Goal: Task Accomplishment & Management: Manage account settings

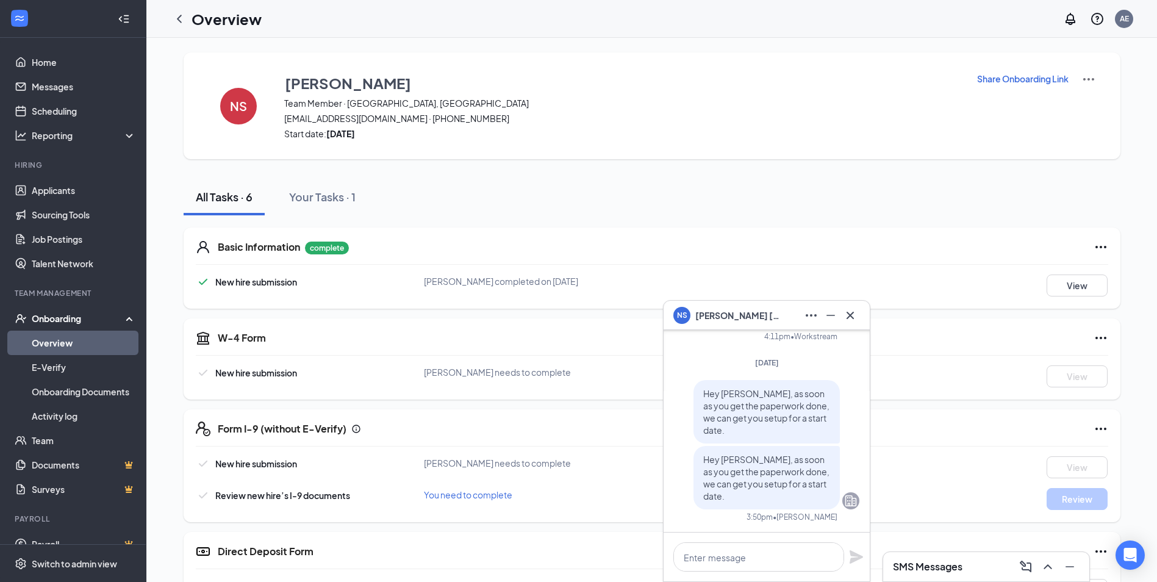
click at [861, 318] on div "NS [PERSON_NAME]" at bounding box center [766, 315] width 206 height 29
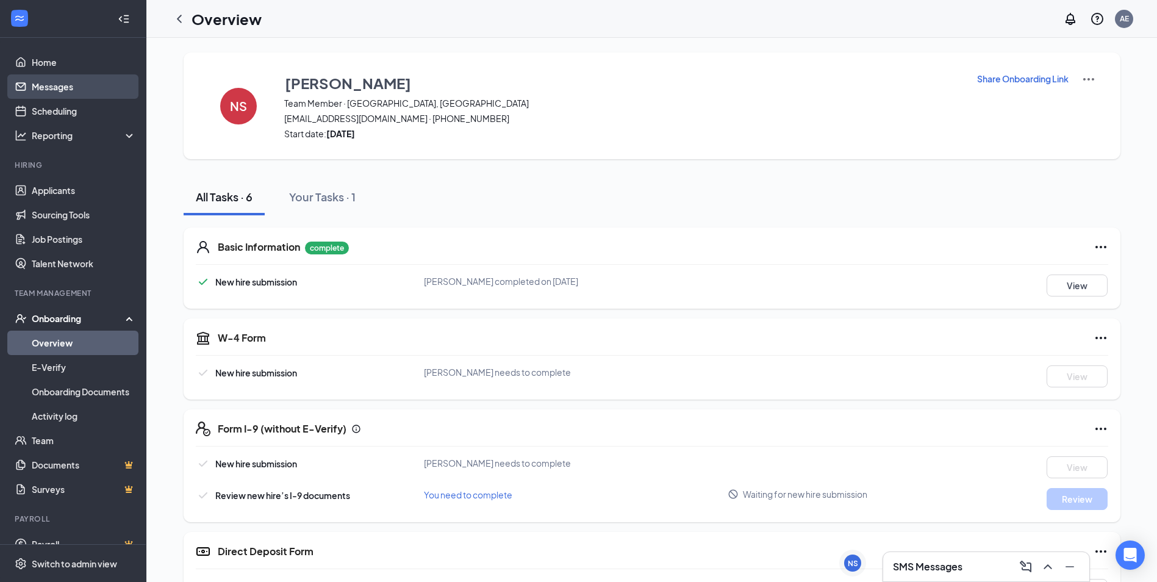
click at [99, 74] on link "Messages" at bounding box center [84, 86] width 104 height 24
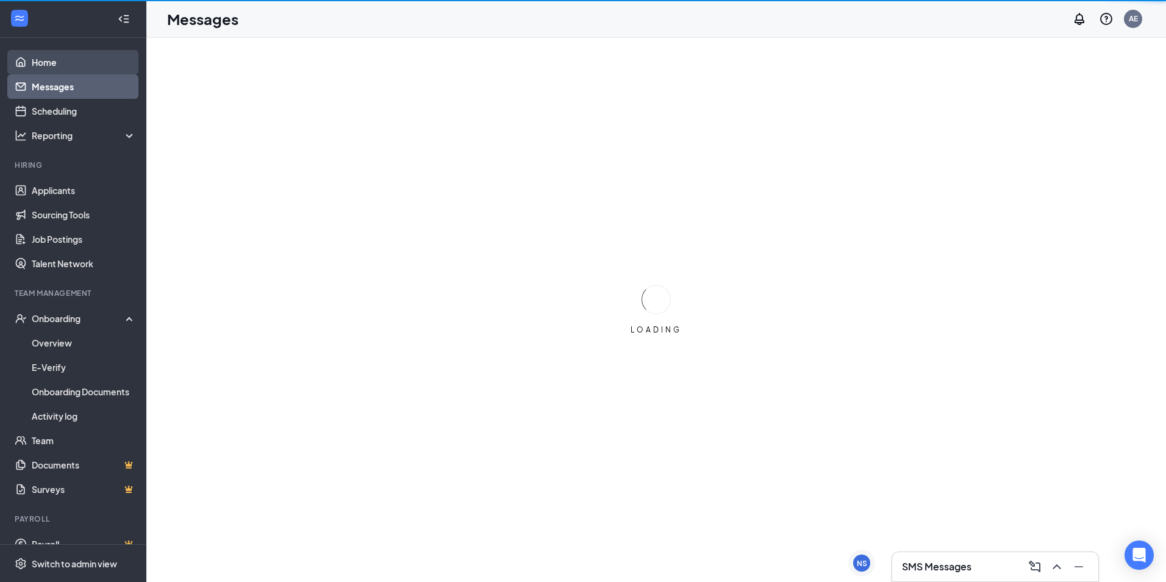
click at [99, 70] on link "Home" at bounding box center [84, 62] width 104 height 24
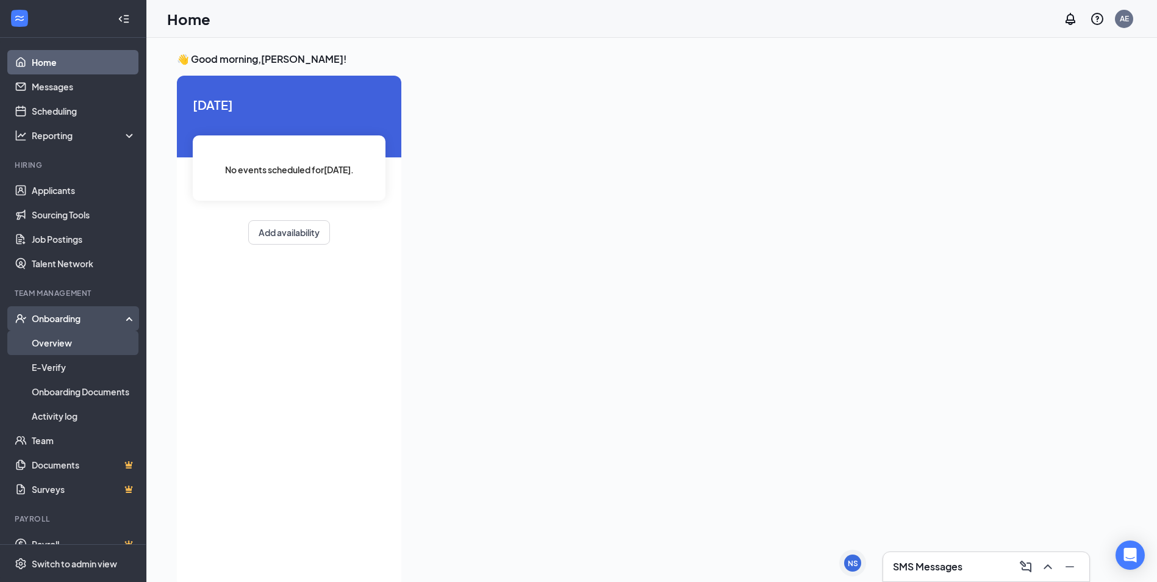
click at [111, 341] on link "Overview" at bounding box center [84, 343] width 104 height 24
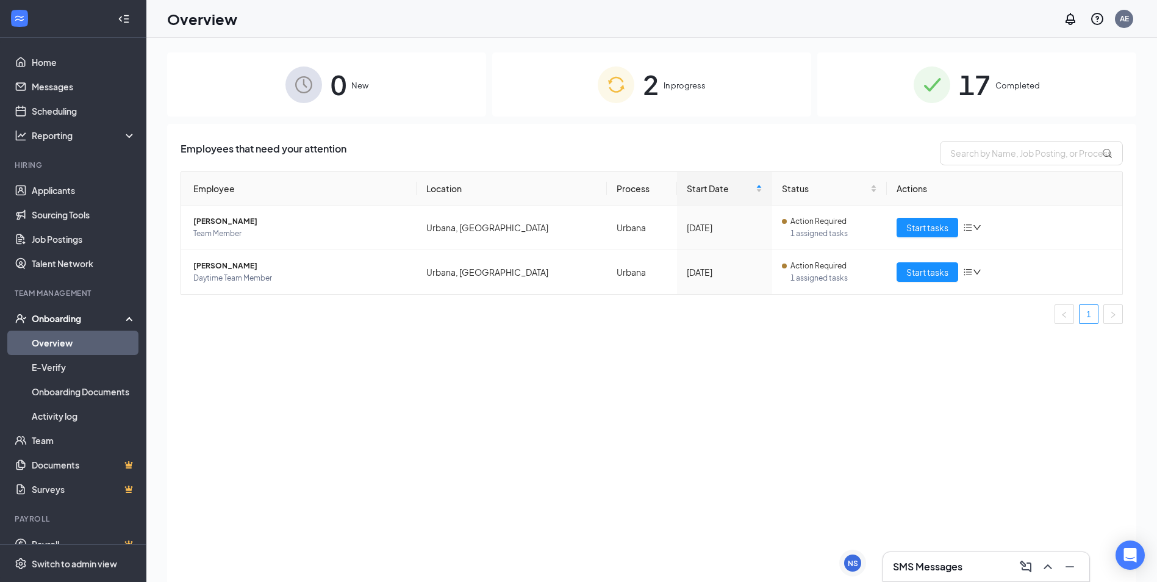
click at [603, 91] on img at bounding box center [616, 84] width 37 height 37
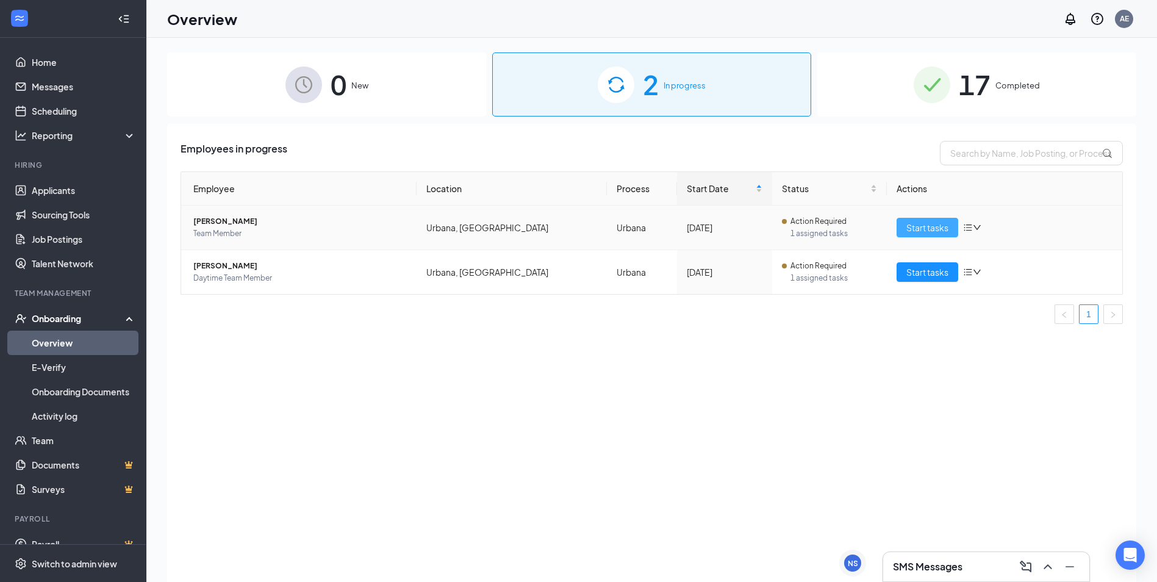
click at [925, 226] on span "Start tasks" at bounding box center [927, 227] width 42 height 13
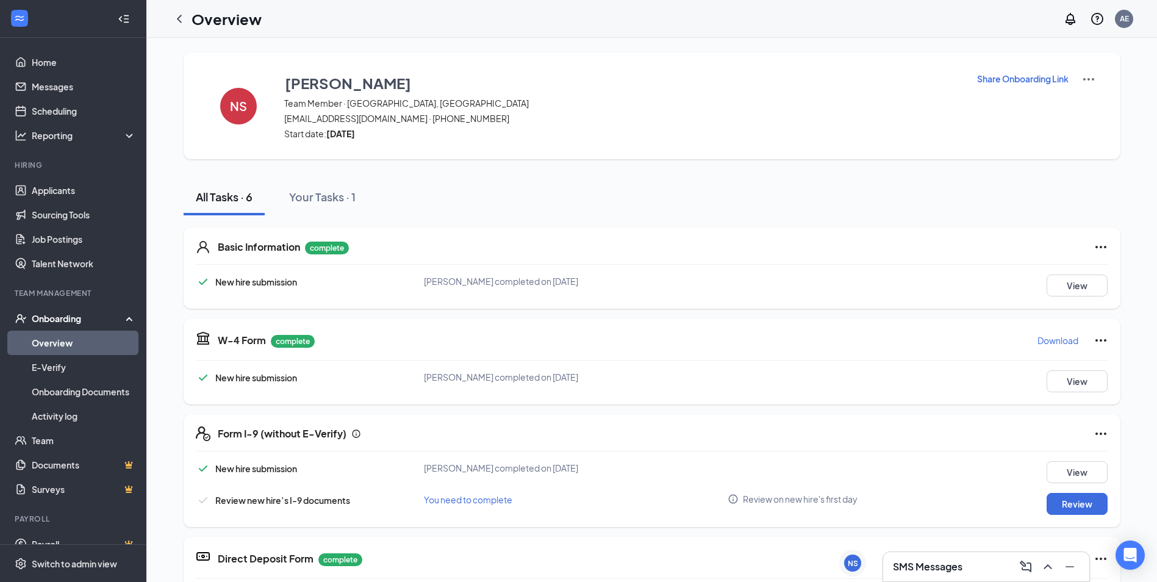
click at [975, 561] on div "SMS Messages" at bounding box center [986, 567] width 187 height 20
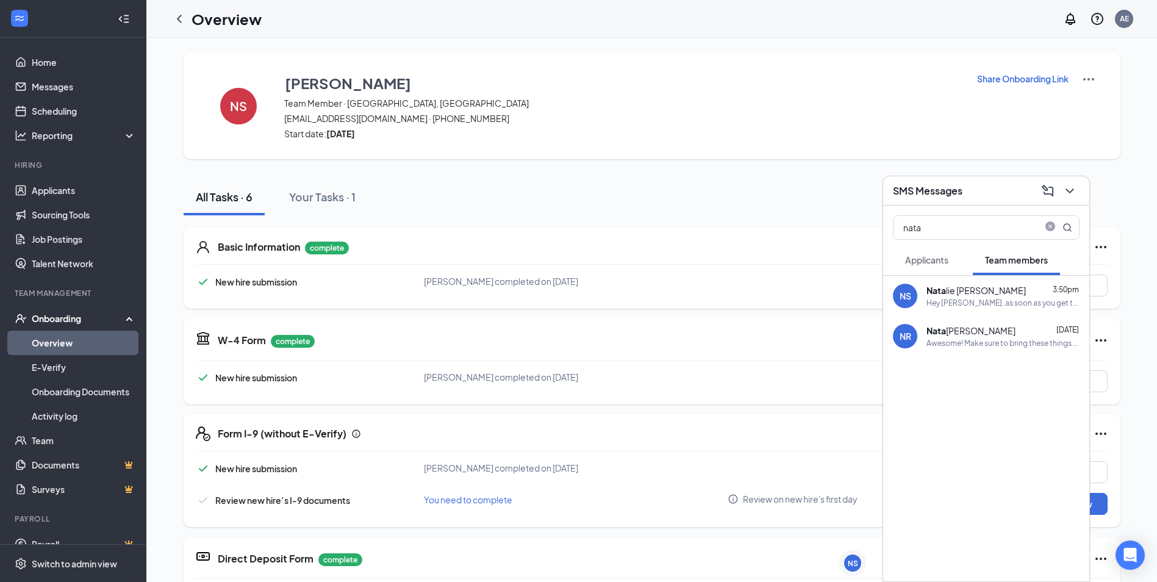
click at [978, 299] on div "Hey [PERSON_NAME], as soon as you get the paperwork done, we can get you setup …" at bounding box center [1002, 303] width 153 height 10
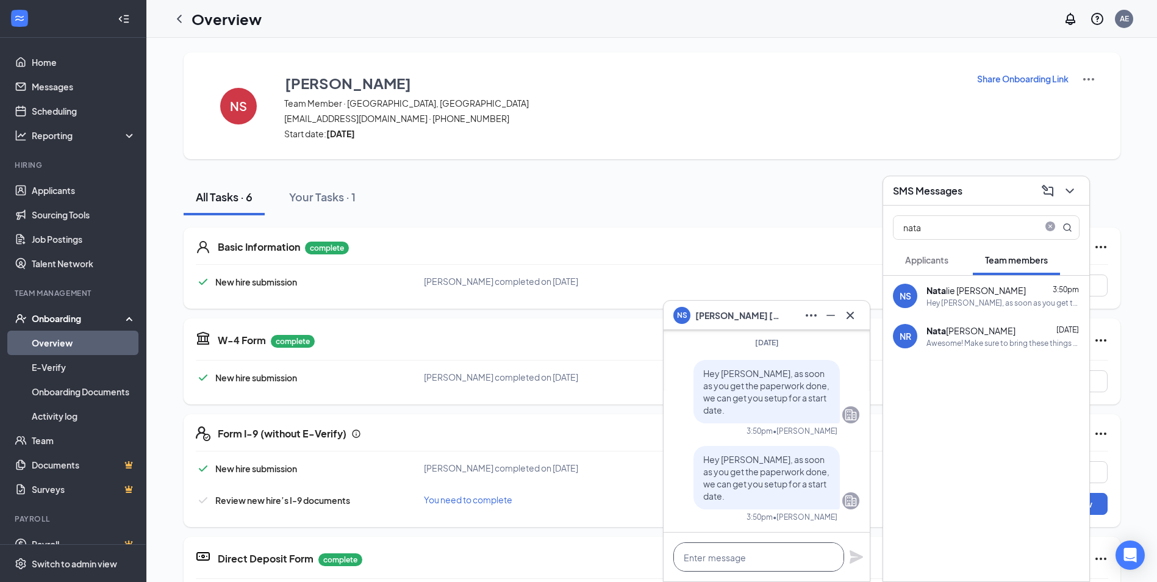
click at [768, 555] on textarea at bounding box center [758, 556] width 171 height 29
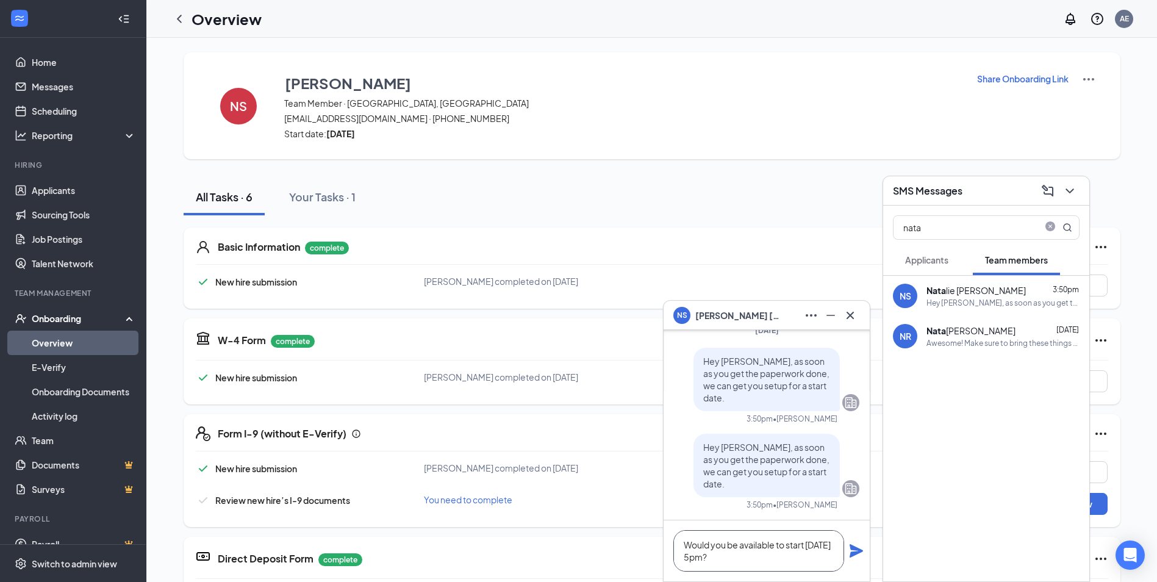
type textarea "Would you be available to start [DATE] 5pm?"
click at [851, 549] on icon "Plane" at bounding box center [855, 550] width 13 height 13
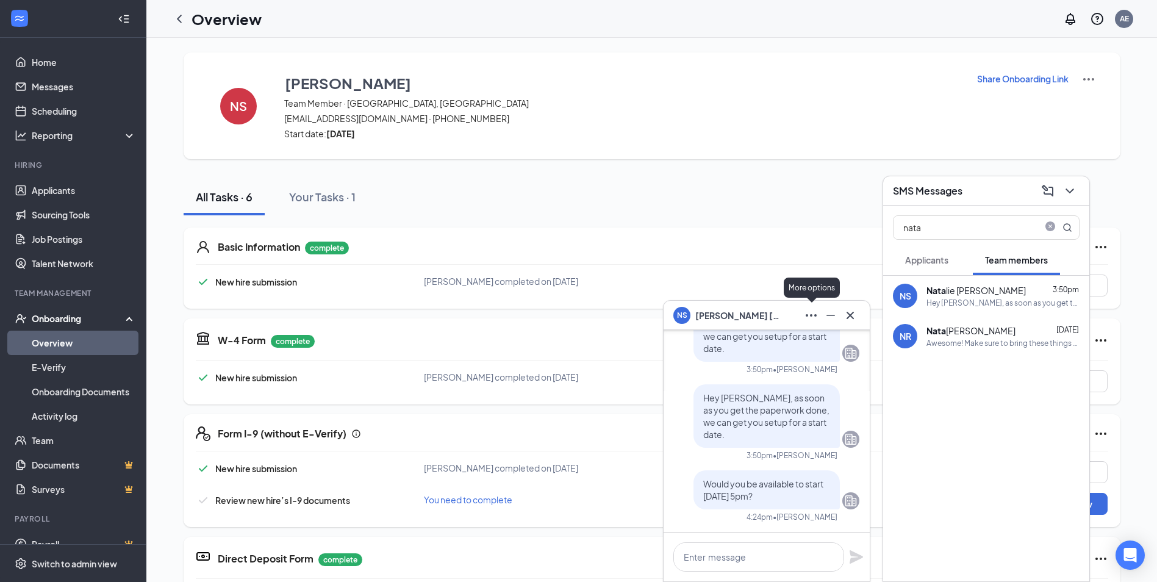
scroll to position [0, 0]
click at [1068, 189] on icon "ChevronDown" at bounding box center [1069, 191] width 15 height 15
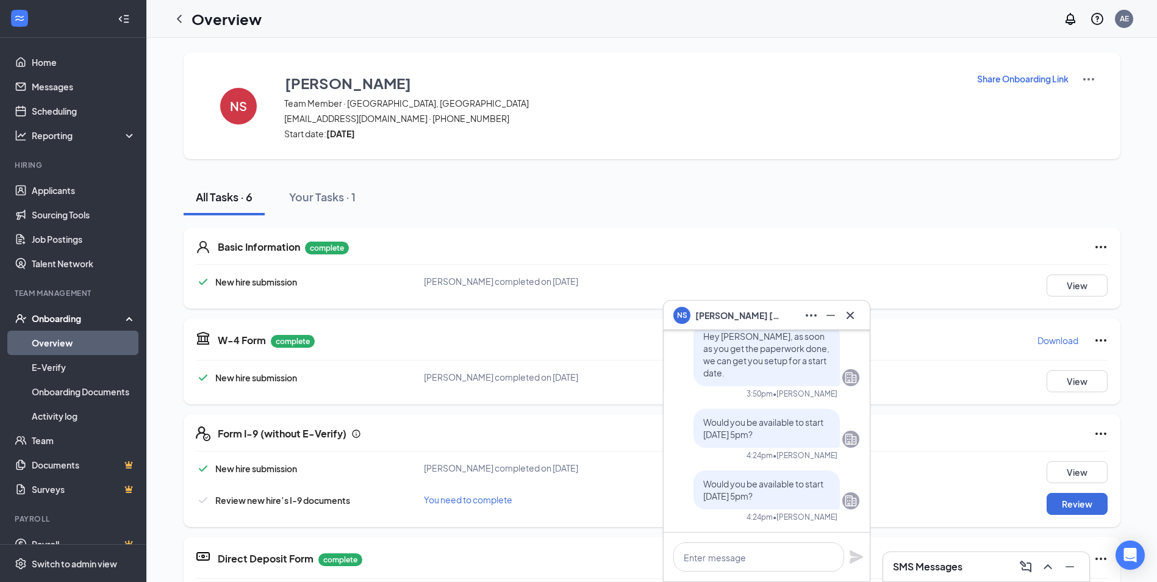
click at [858, 317] on button at bounding box center [850, 316] width 20 height 20
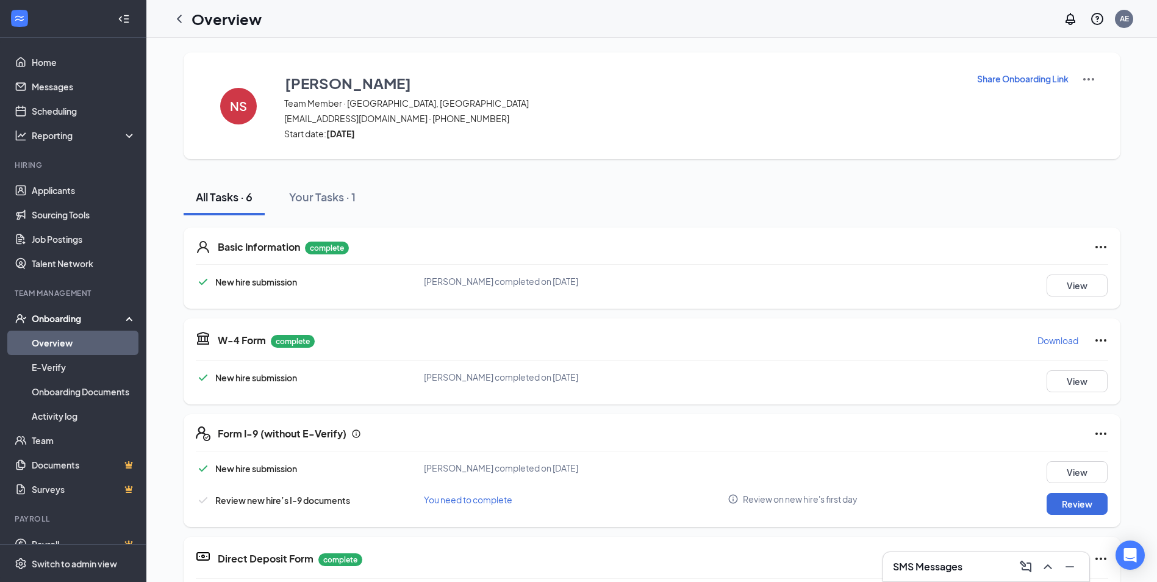
click at [1056, 342] on p "Download" at bounding box center [1057, 340] width 41 height 12
drag, startPoint x: 174, startPoint y: 17, endPoint x: 0, endPoint y: 295, distance: 327.9
click at [174, 17] on icon "ChevronLeft" at bounding box center [179, 19] width 15 height 15
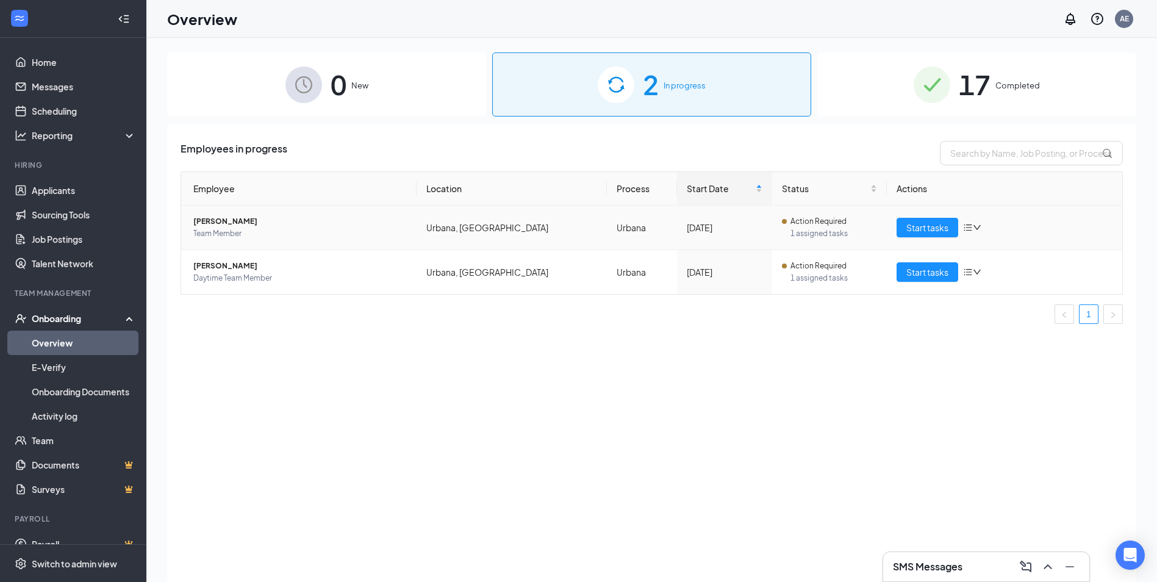
click at [962, 230] on div "Start tasks" at bounding box center [1004, 228] width 216 height 20
click at [953, 228] on button "Start tasks" at bounding box center [927, 228] width 62 height 20
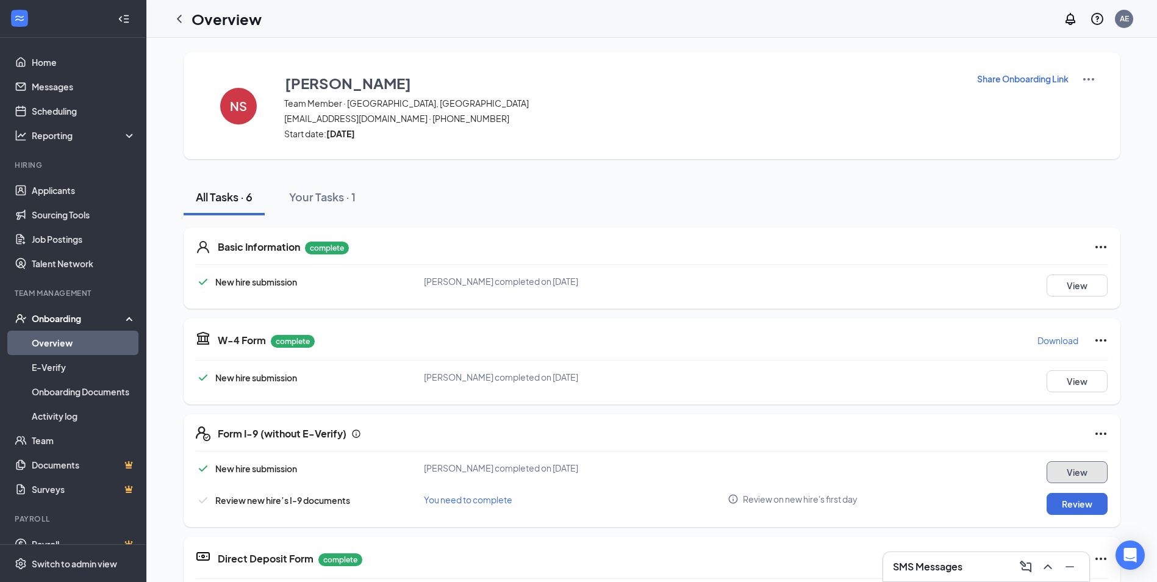
click at [1065, 463] on button "View" at bounding box center [1076, 472] width 61 height 22
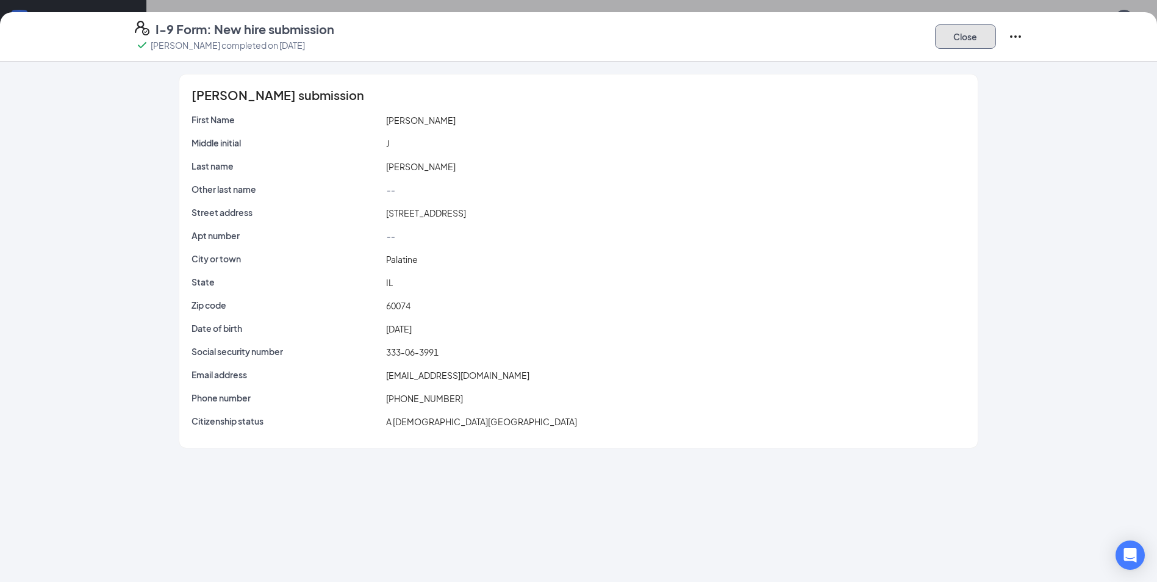
click at [971, 34] on button "Close" at bounding box center [965, 36] width 61 height 24
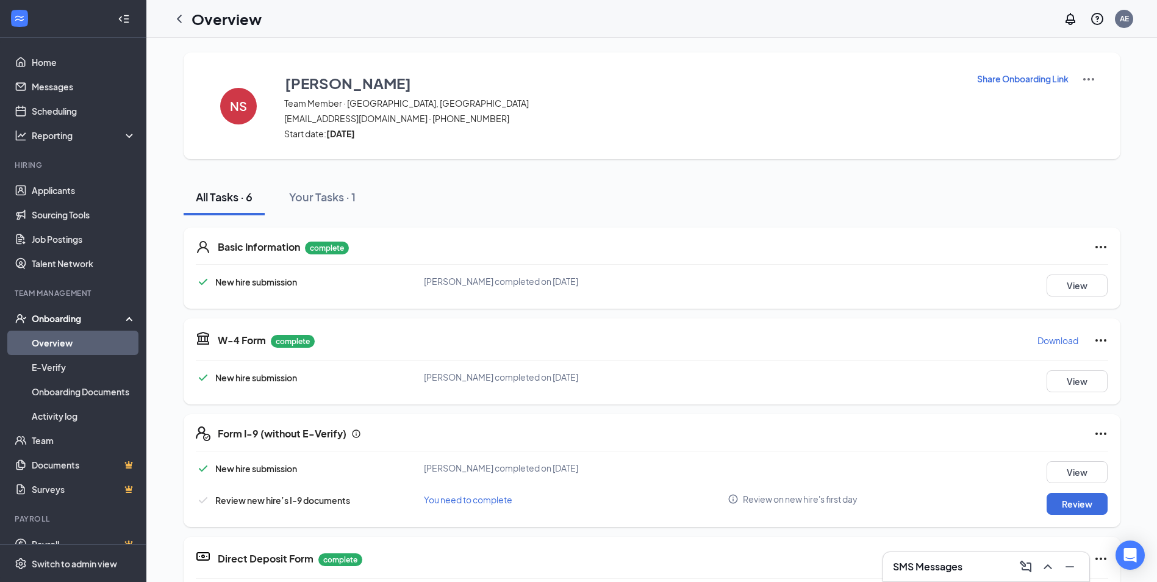
click at [950, 571] on h3 "SMS Messages" at bounding box center [928, 566] width 70 height 13
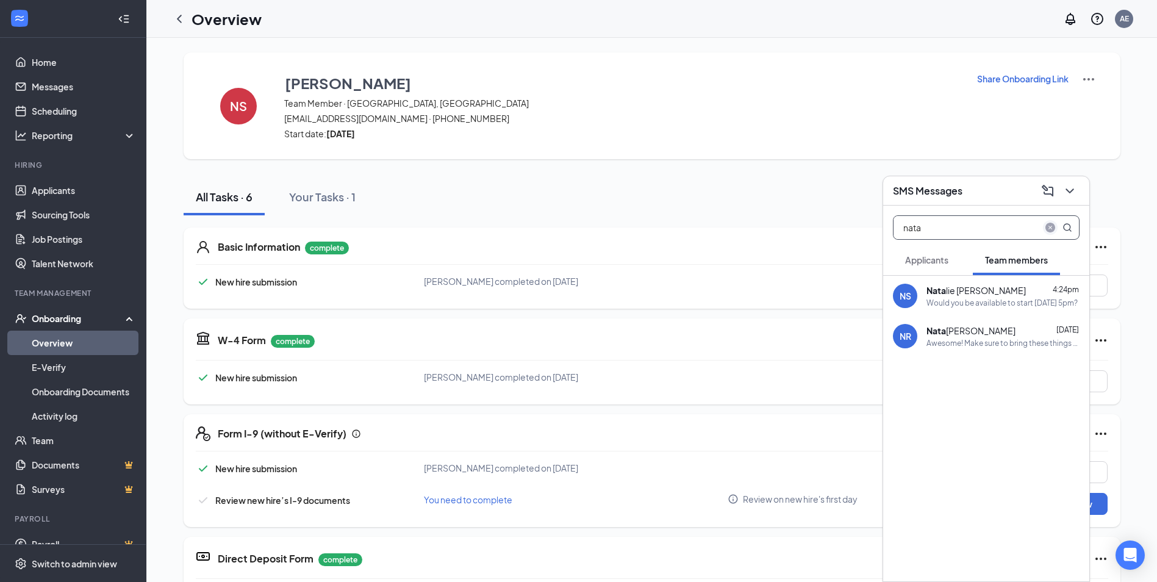
click at [1049, 223] on icon "close-circle" at bounding box center [1050, 228] width 10 height 10
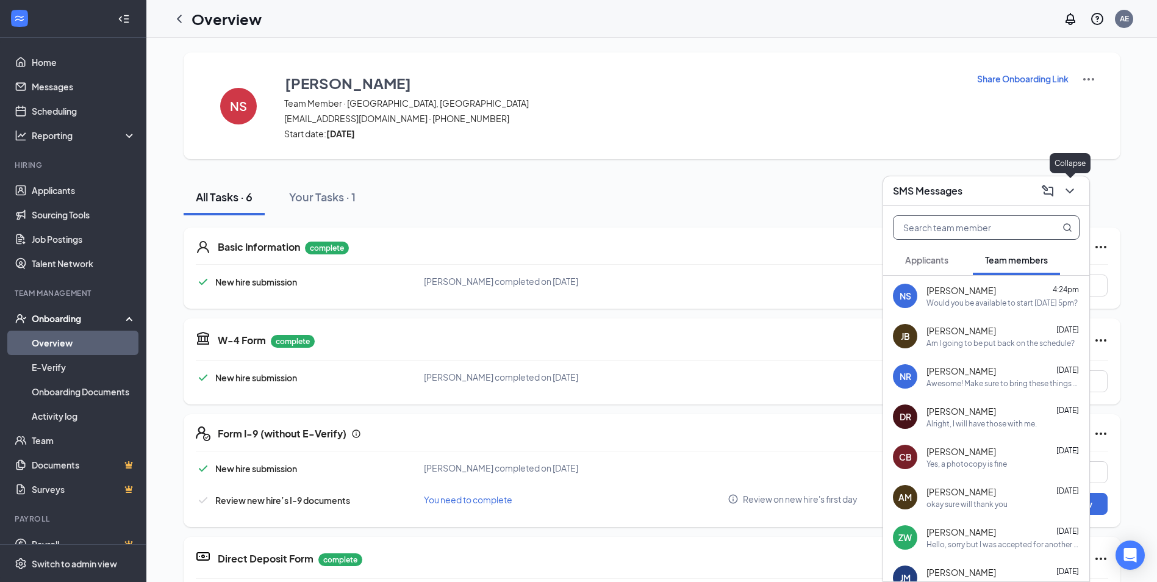
click at [1070, 197] on icon "ChevronDown" at bounding box center [1069, 191] width 15 height 15
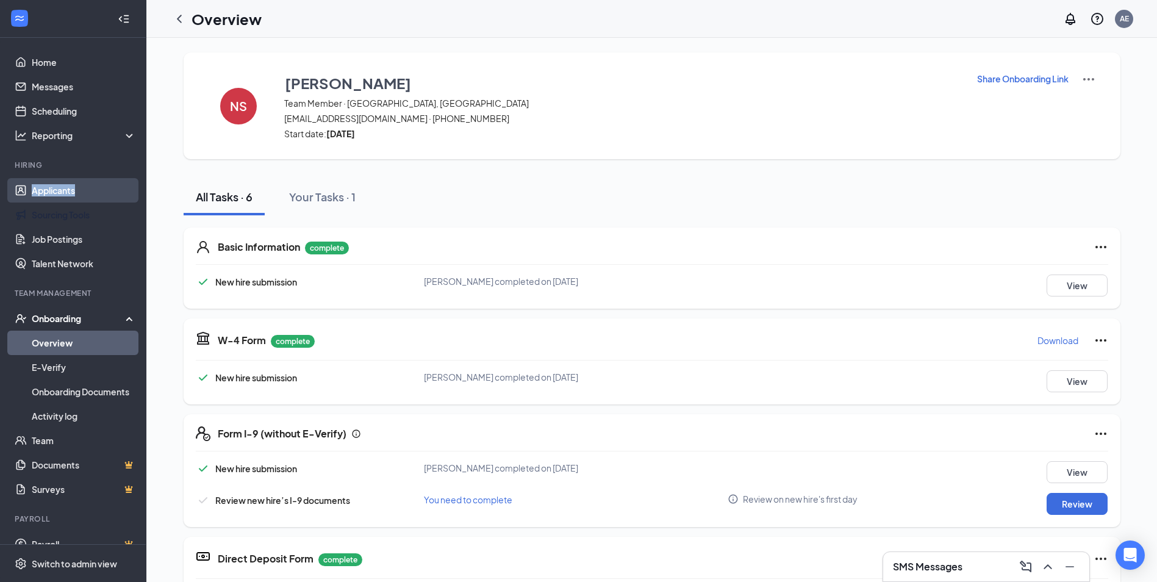
click at [75, 179] on ul "Applicants Sourcing Tools Job Postings Talent Network" at bounding box center [73, 227] width 146 height 98
click at [74, 183] on link "Applicants" at bounding box center [84, 190] width 104 height 24
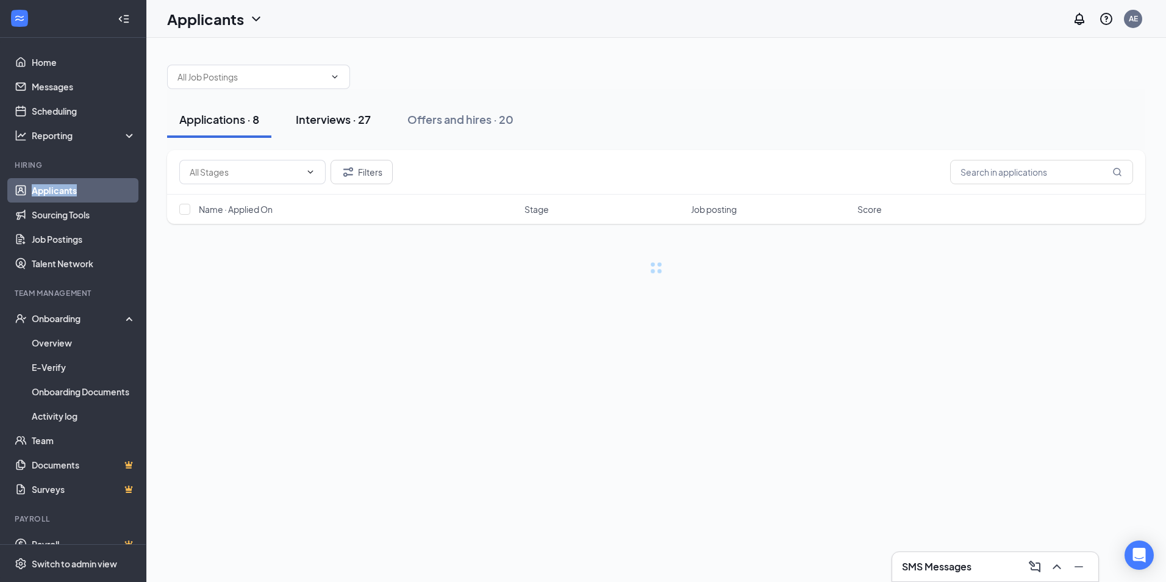
click at [358, 125] on div "Interviews · 27" at bounding box center [333, 119] width 75 height 15
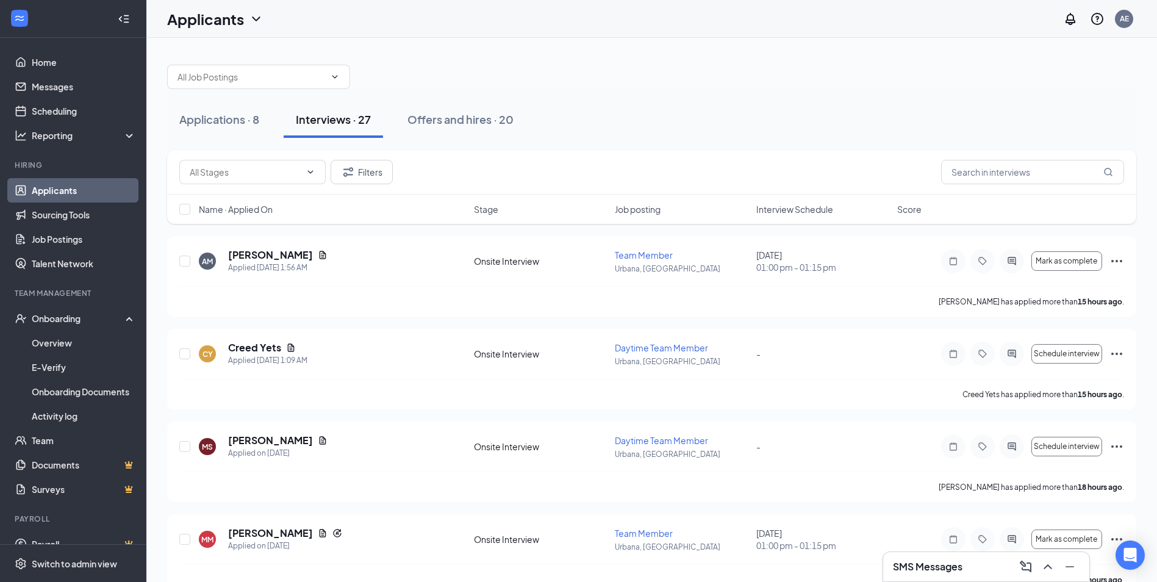
click at [776, 207] on span "Interview Schedule" at bounding box center [794, 209] width 77 height 12
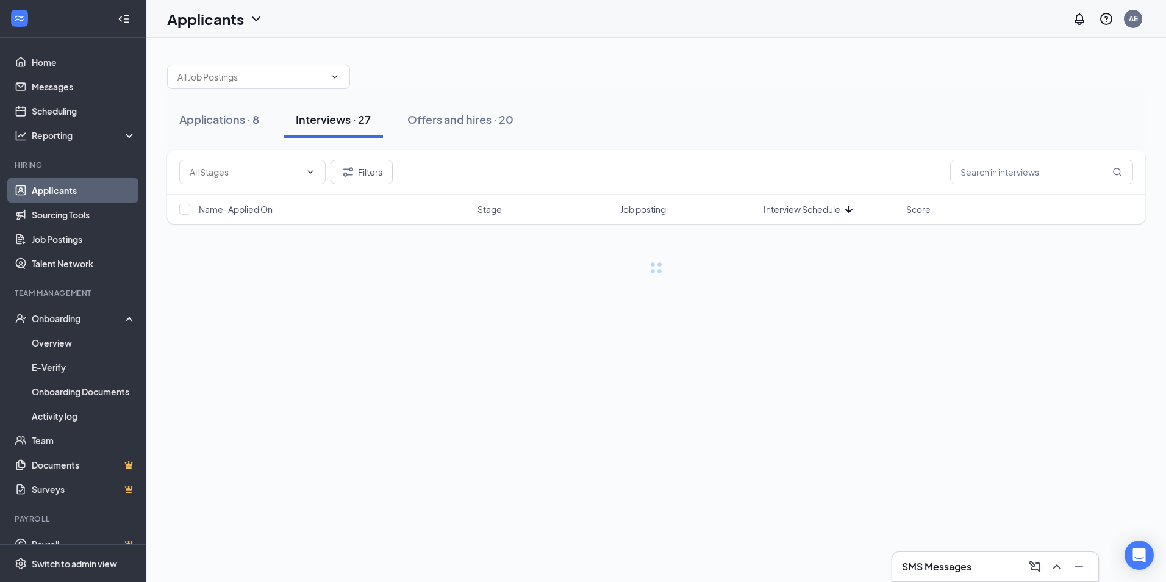
click at [776, 207] on span "Interview Schedule" at bounding box center [802, 209] width 77 height 12
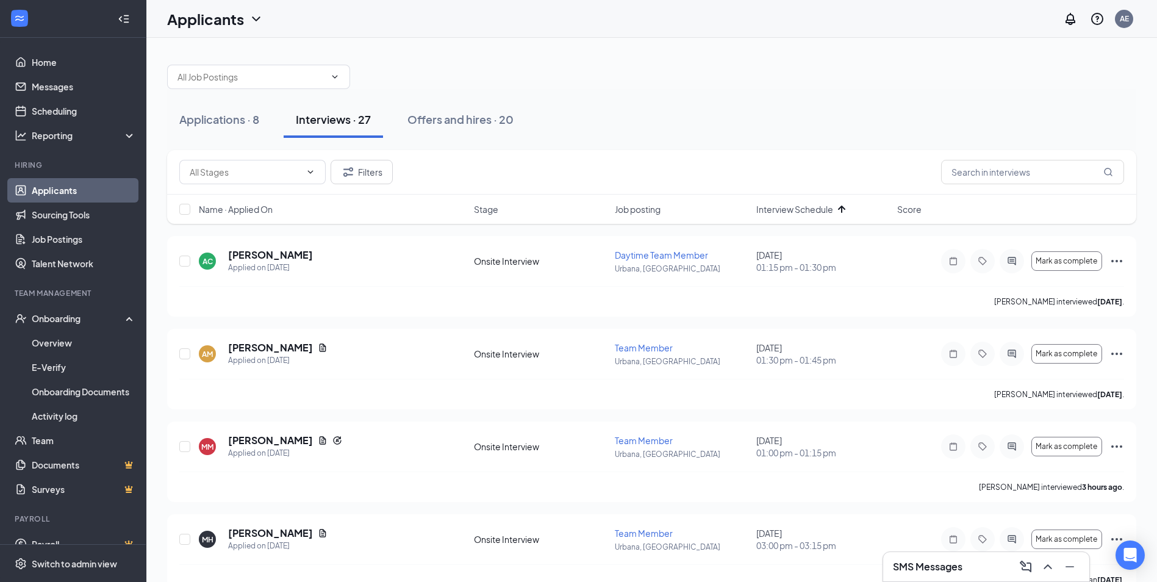
click at [776, 207] on span "Interview Schedule" at bounding box center [794, 209] width 77 height 12
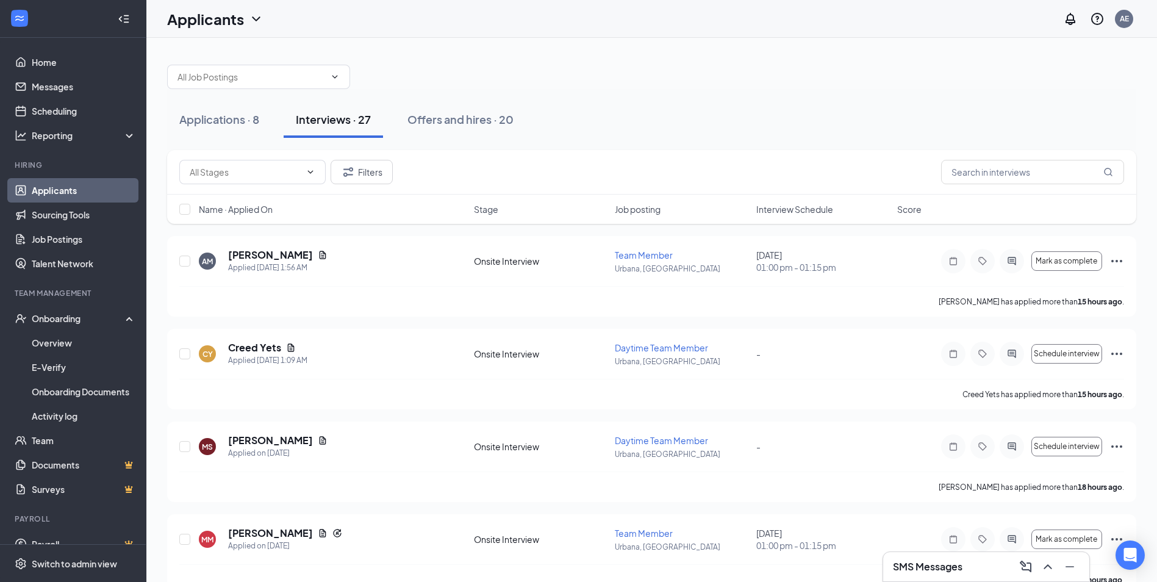
click at [803, 210] on span "Interview Schedule" at bounding box center [794, 209] width 77 height 12
click at [801, 212] on span "Interview Schedule" at bounding box center [794, 209] width 77 height 12
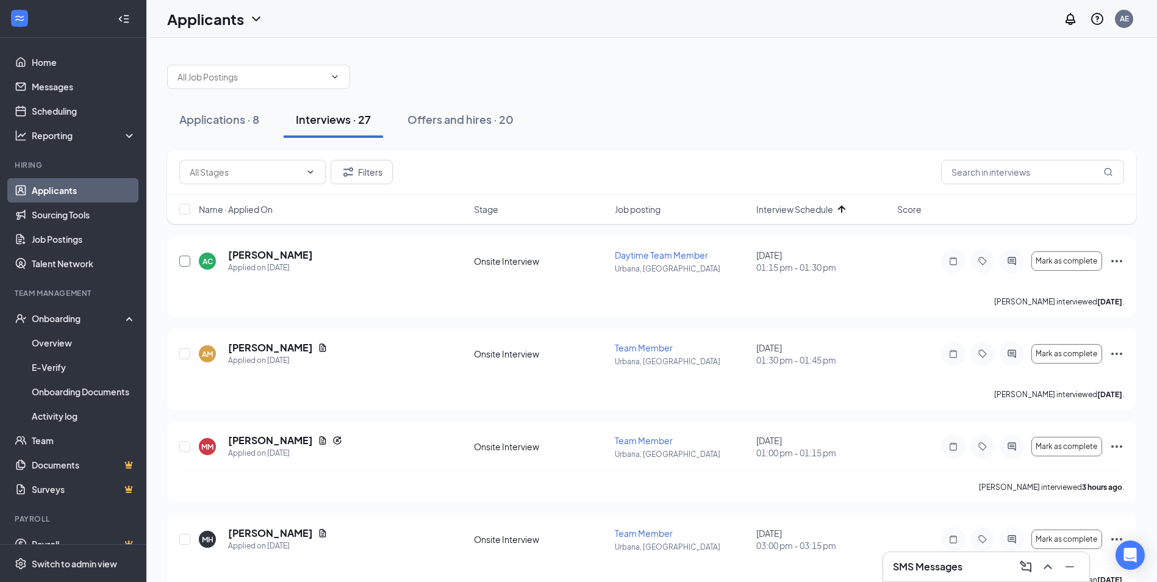
click at [182, 258] on input "checkbox" at bounding box center [184, 261] width 11 height 11
checkbox input "true"
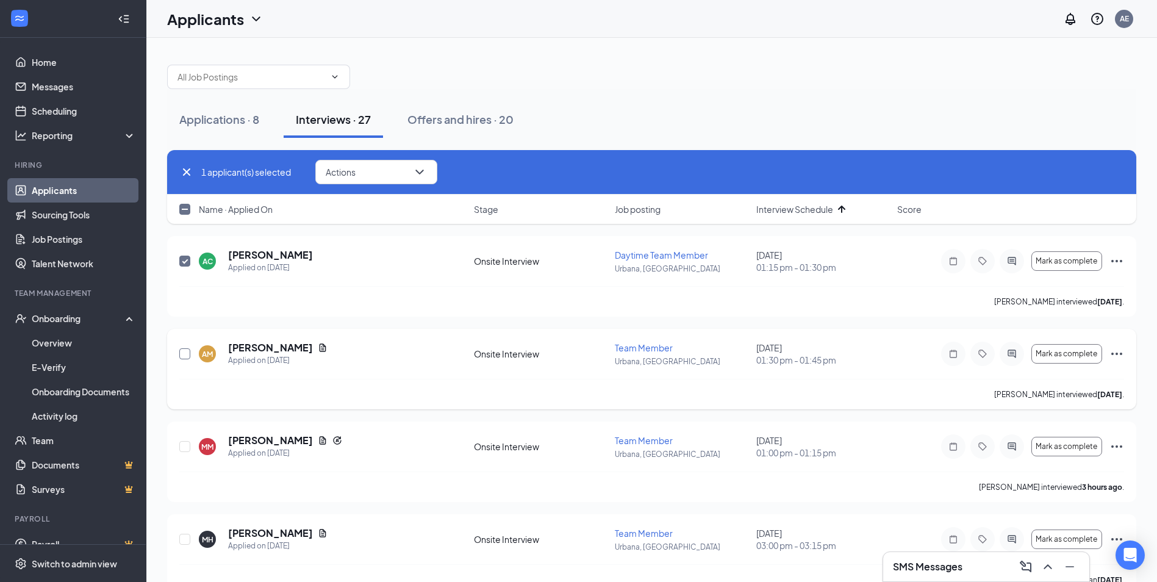
click at [188, 352] on input "checkbox" at bounding box center [184, 353] width 11 height 11
checkbox input "true"
click at [182, 450] on input "checkbox" at bounding box center [184, 446] width 11 height 11
checkbox input "true"
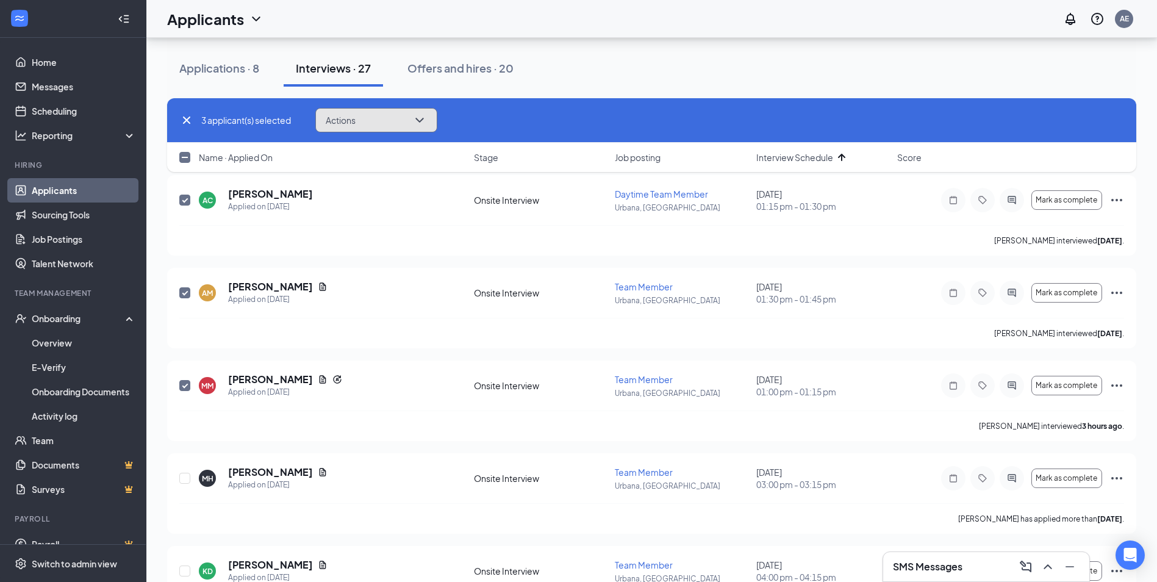
click at [373, 123] on button "Actions" at bounding box center [376, 120] width 122 height 24
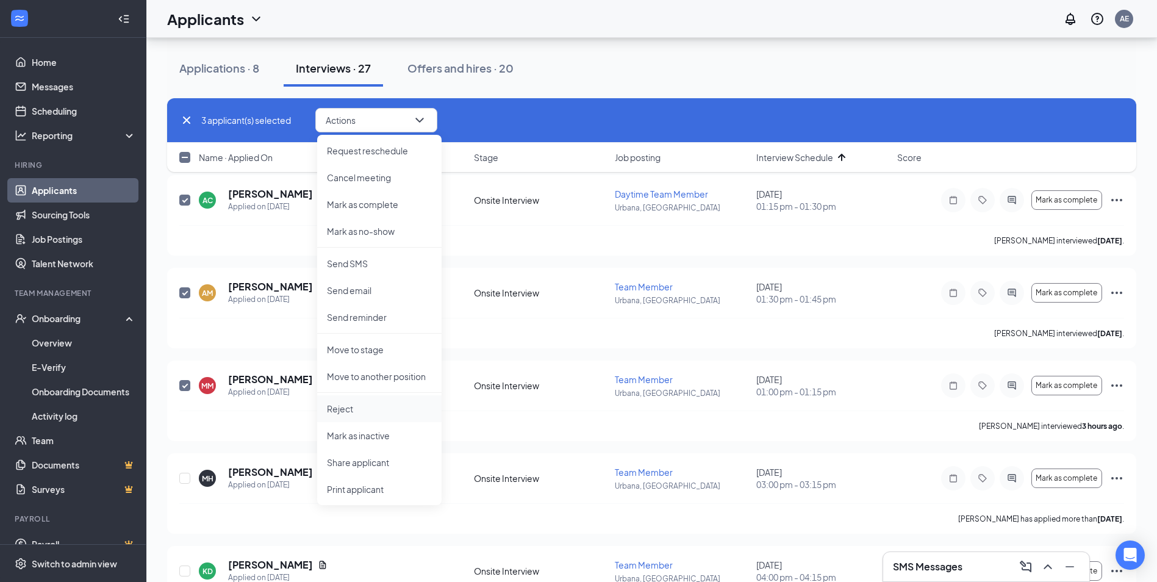
click at [358, 406] on p "Reject" at bounding box center [379, 408] width 105 height 12
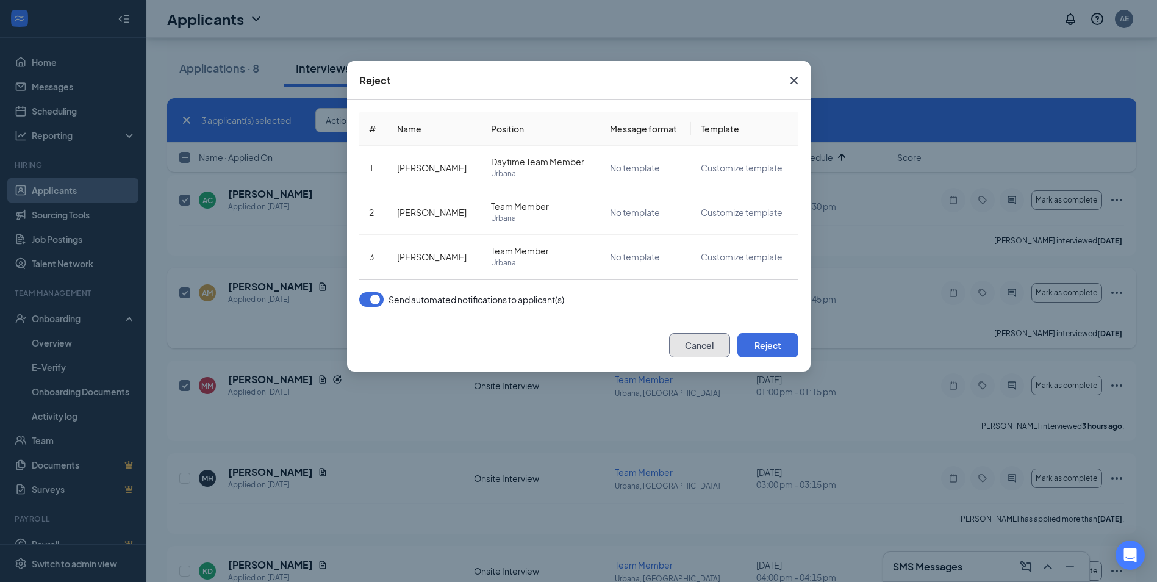
click at [717, 344] on button "Cancel" at bounding box center [699, 345] width 61 height 24
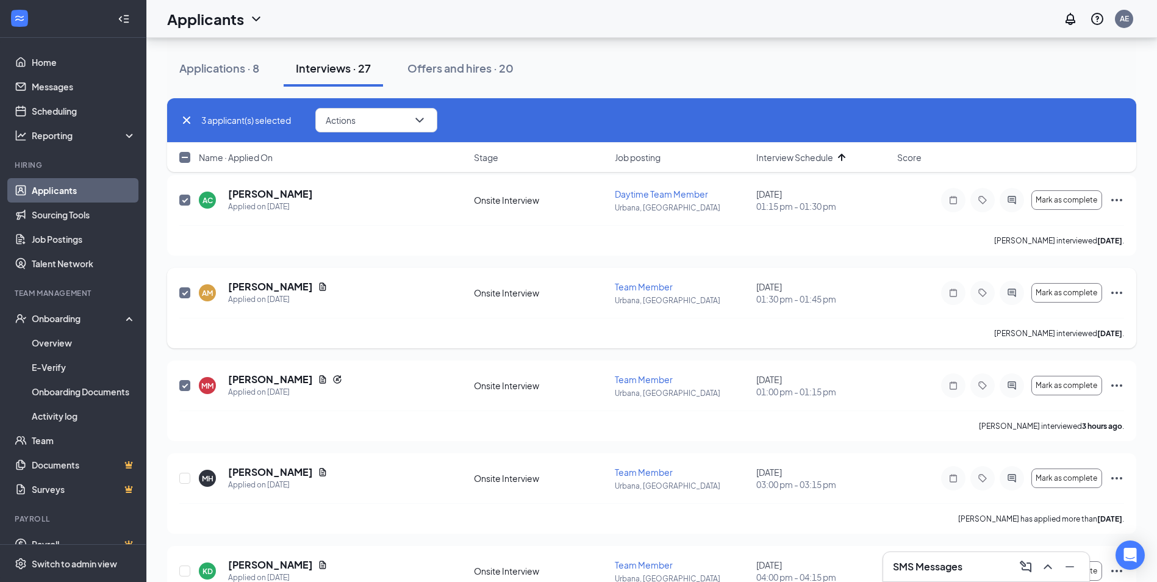
click at [190, 293] on div at bounding box center [185, 293] width 12 height 26
click at [185, 287] on input "checkbox" at bounding box center [184, 292] width 11 height 11
click at [182, 292] on input "checkbox" at bounding box center [184, 292] width 11 height 11
click at [348, 127] on button "Actions" at bounding box center [376, 120] width 122 height 24
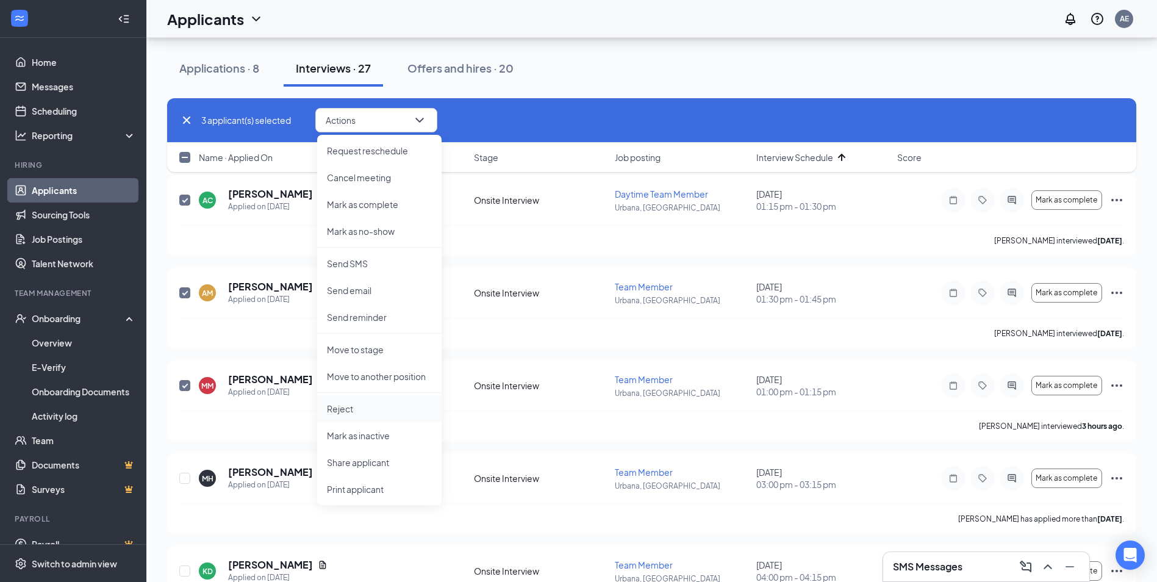
click at [345, 400] on li "Reject" at bounding box center [379, 408] width 124 height 27
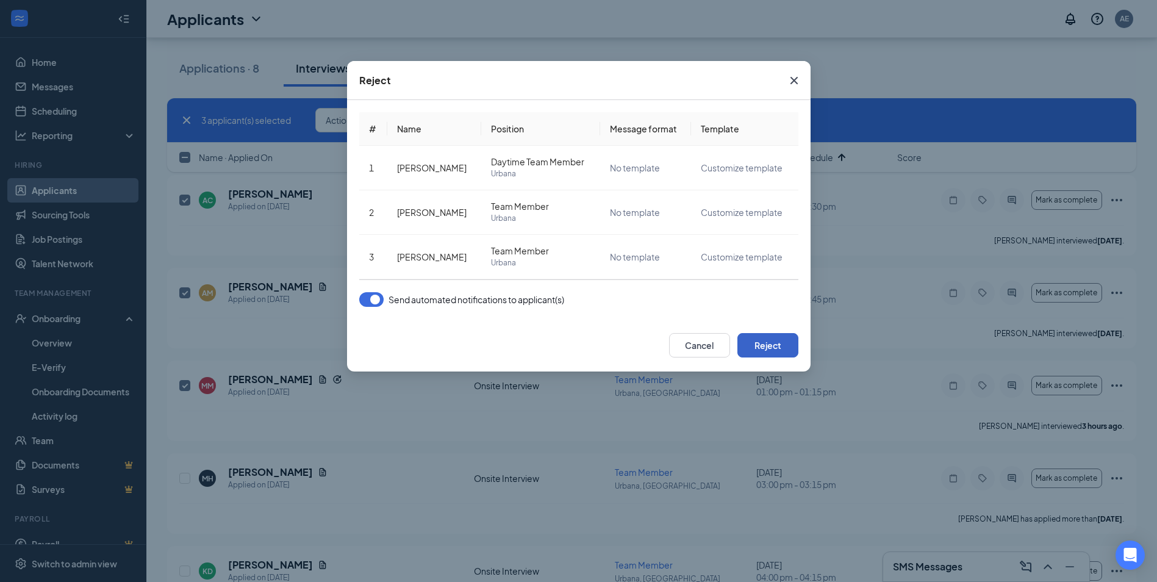
click at [760, 352] on button "Reject" at bounding box center [767, 345] width 61 height 24
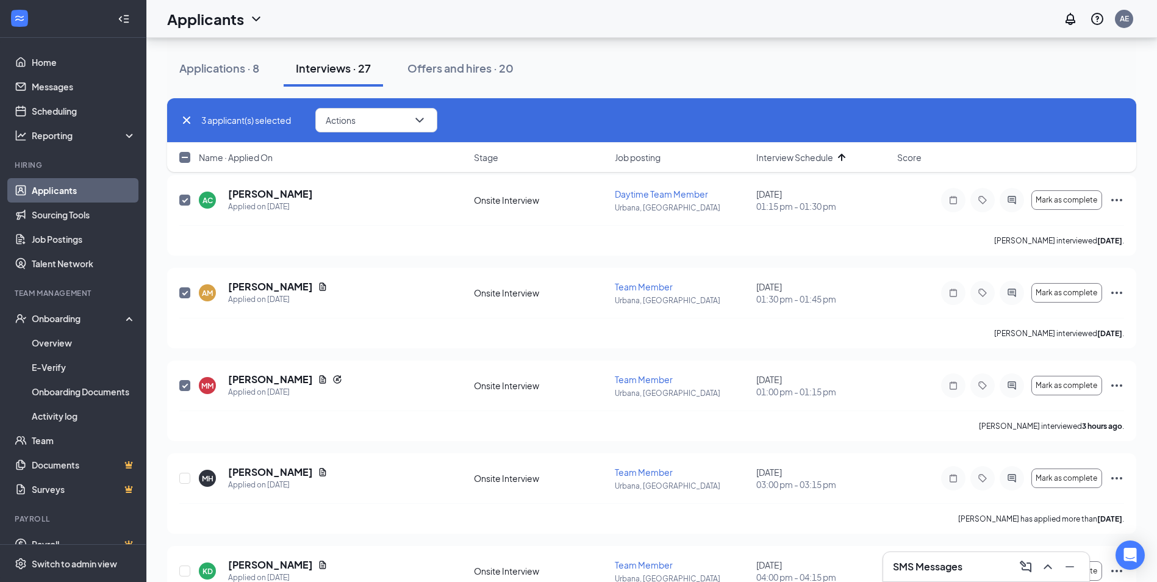
checkbox input "false"
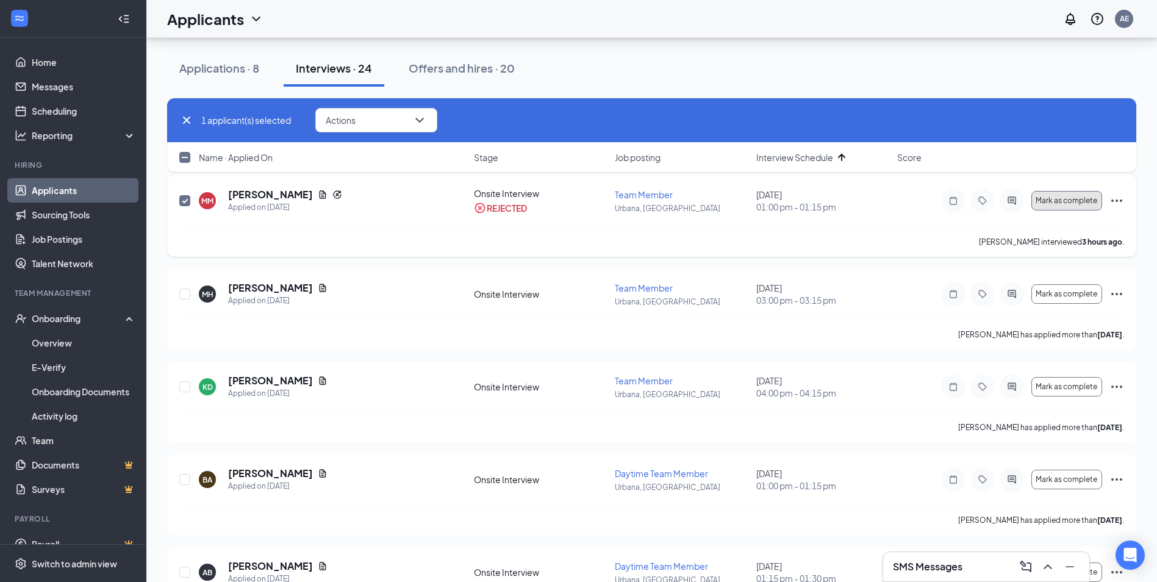
click at [1057, 198] on span "Mark as complete" at bounding box center [1066, 200] width 62 height 9
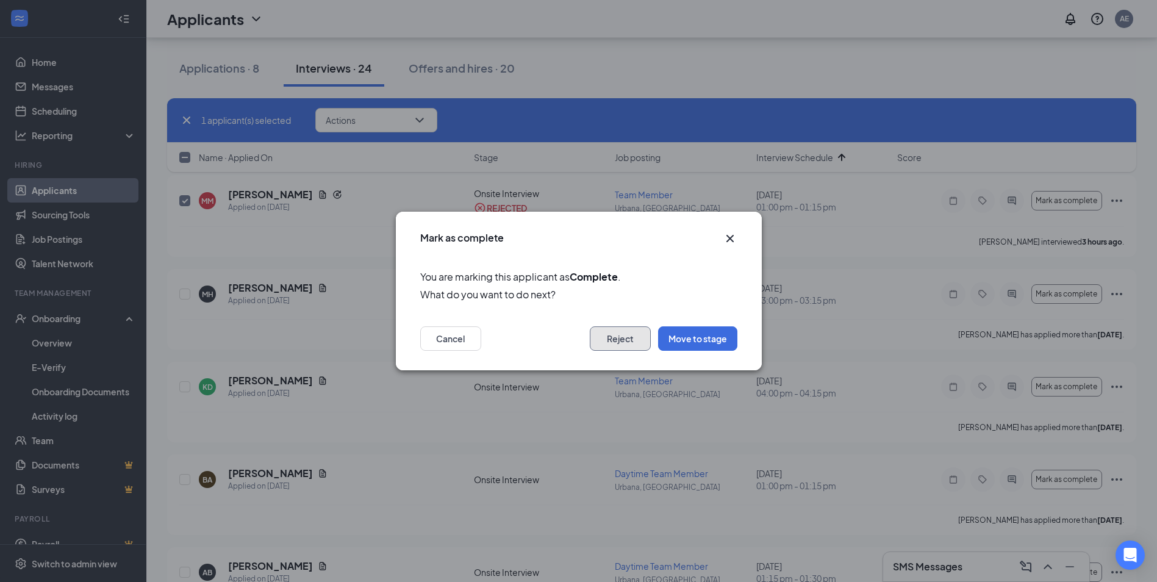
click at [631, 329] on button "Reject" at bounding box center [620, 338] width 61 height 24
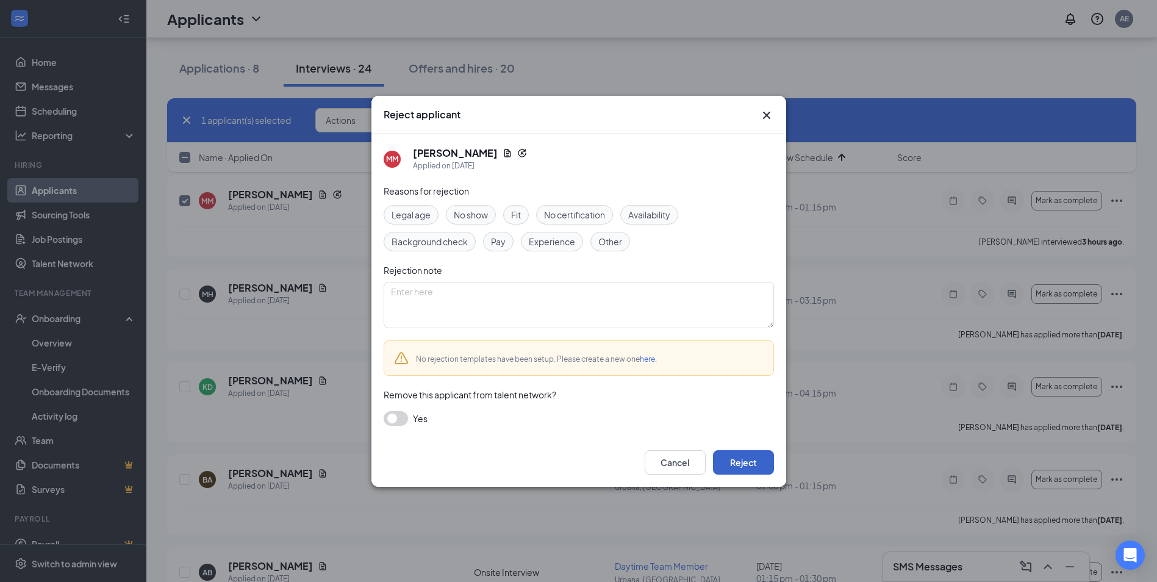
click at [763, 461] on button "Reject" at bounding box center [743, 462] width 61 height 24
checkbox input "false"
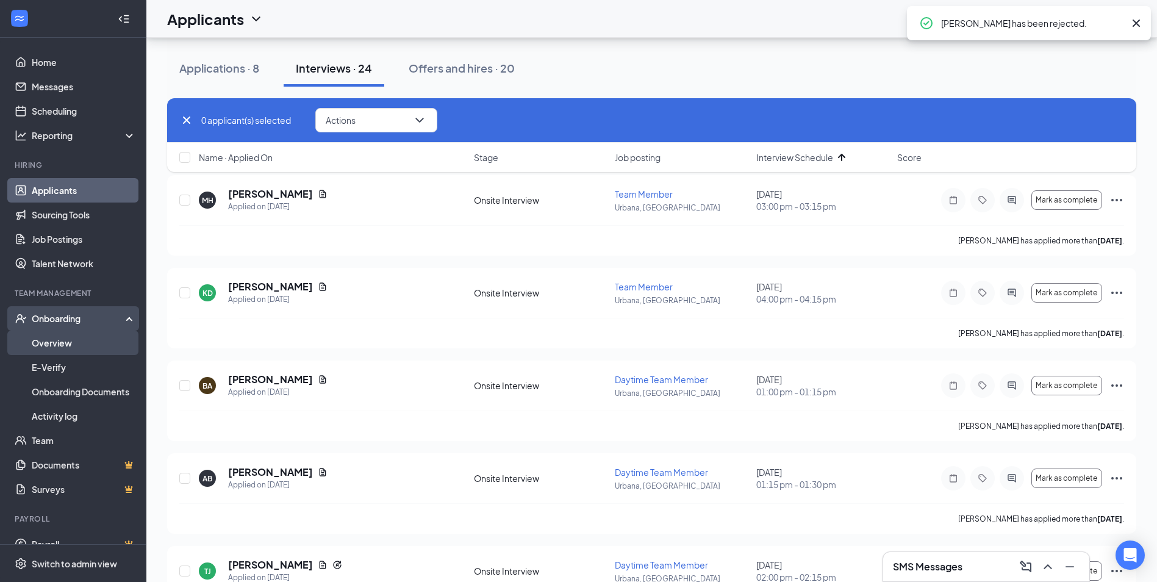
click at [78, 335] on link "Overview" at bounding box center [84, 343] width 104 height 24
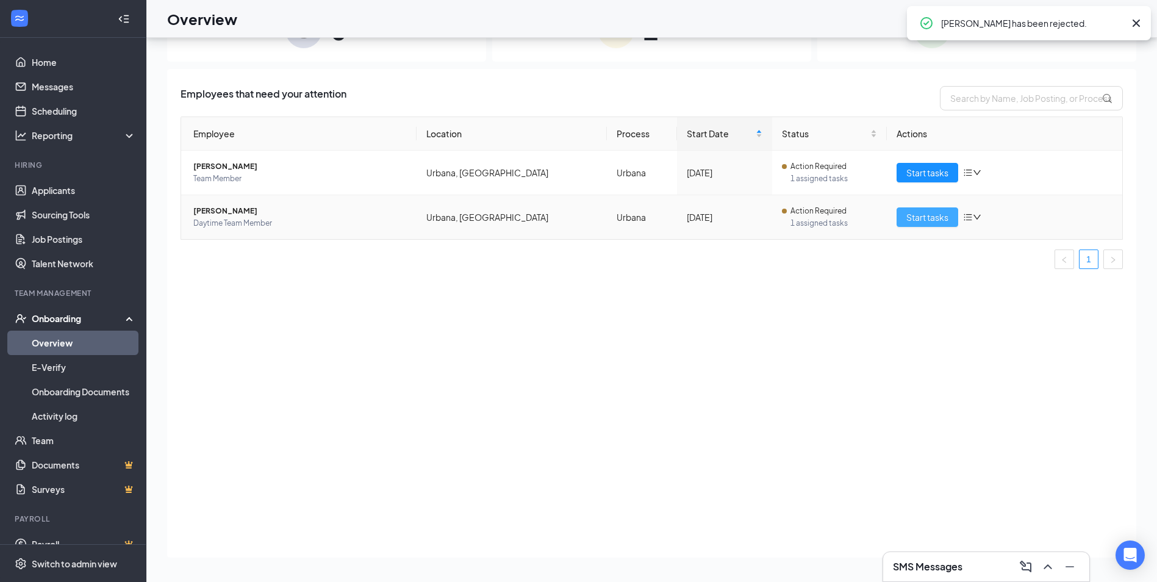
click at [910, 213] on span "Start tasks" at bounding box center [927, 216] width 42 height 13
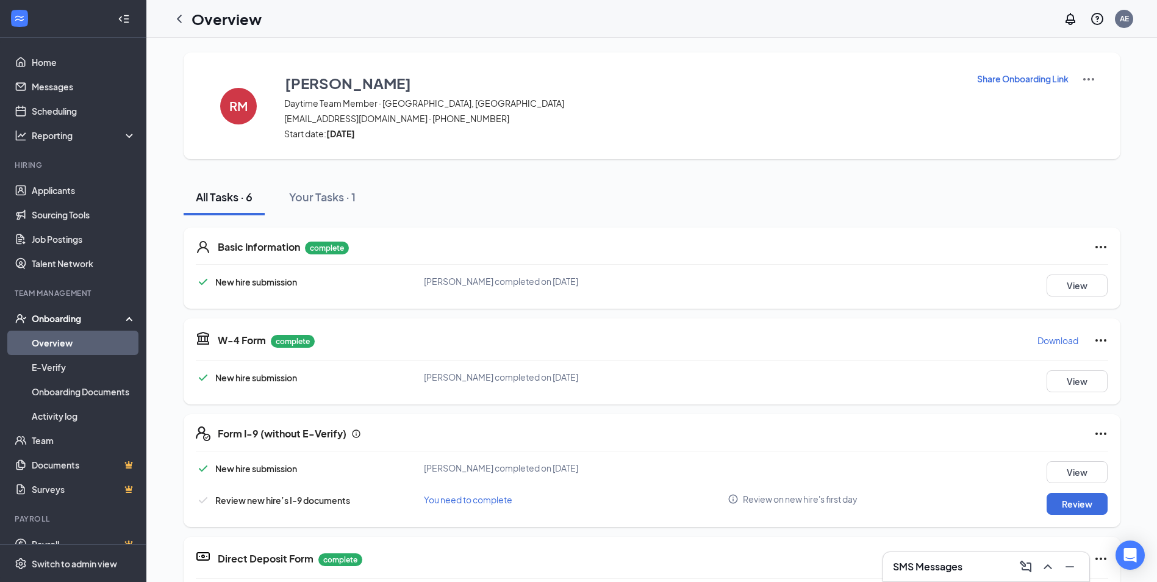
click at [1059, 343] on p "Download" at bounding box center [1057, 340] width 41 height 12
click at [1054, 464] on button "View" at bounding box center [1076, 472] width 61 height 22
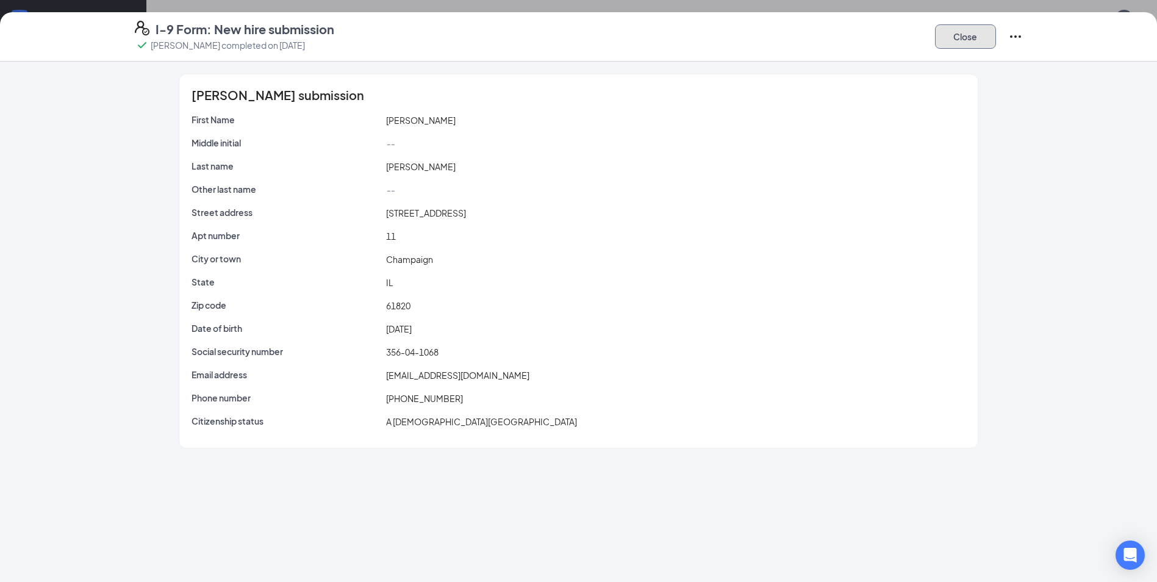
click at [990, 46] on button "Close" at bounding box center [965, 36] width 61 height 24
